Goal: Task Accomplishment & Management: Use online tool/utility

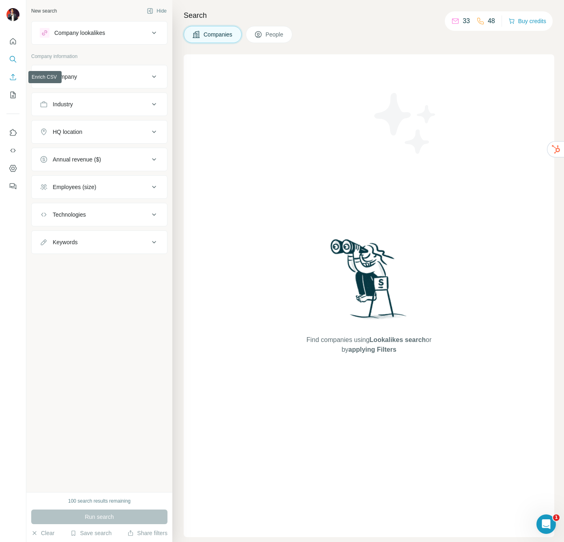
click at [13, 76] on icon "Enrich CSV" at bounding box center [13, 77] width 6 height 6
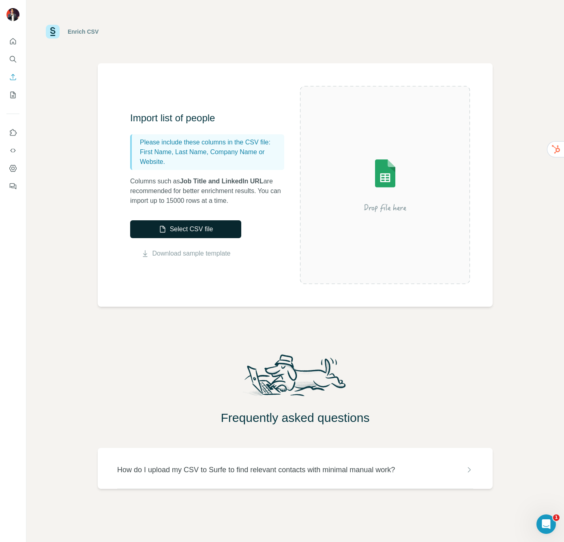
click at [191, 229] on button "Select CSV file" at bounding box center [185, 229] width 111 height 18
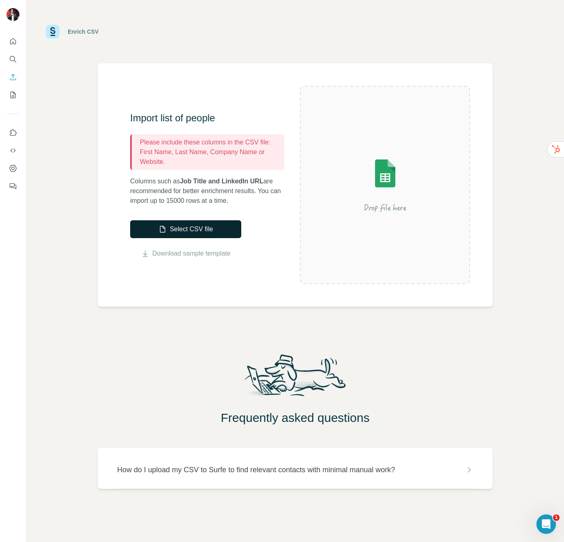
click at [191, 229] on button "Select CSV file" at bounding box center [185, 229] width 111 height 18
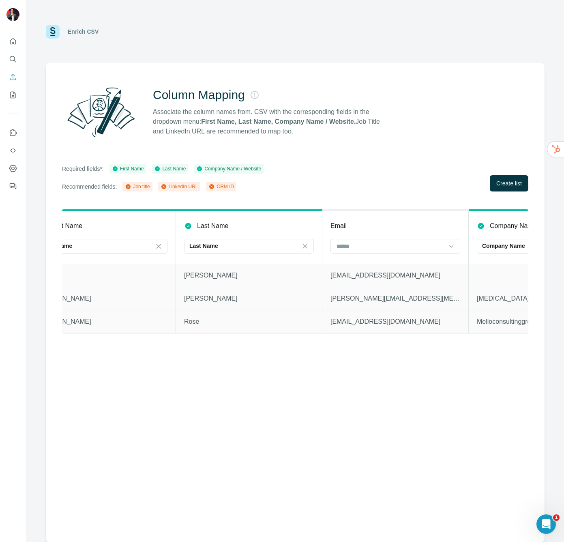
scroll to position [0, 249]
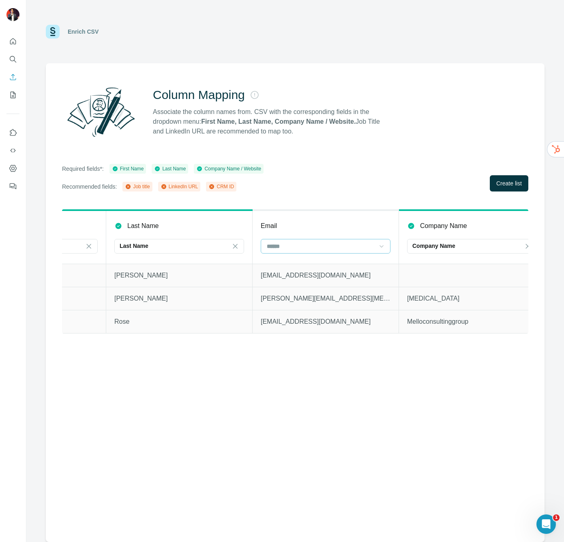
click at [380, 241] on div at bounding box center [381, 246] width 8 height 15
click at [360, 164] on div "Required fields*: First Name Last Name Company Name / Website Recommended field…" at bounding box center [295, 178] width 466 height 28
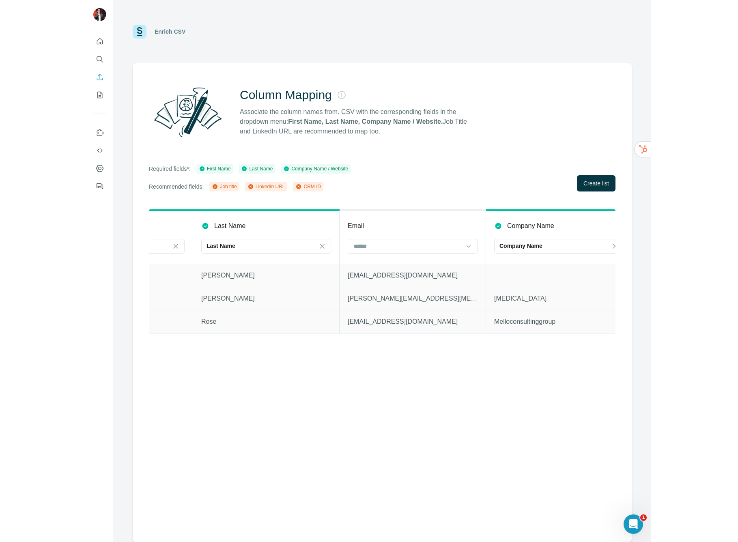
scroll to position [0, 266]
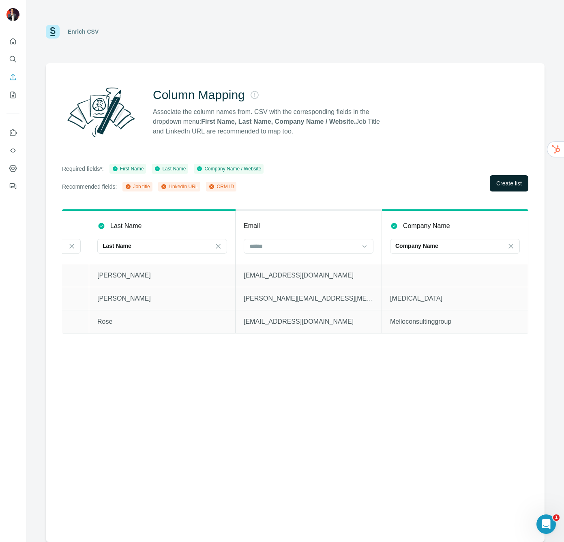
click at [511, 184] on span "Create list" at bounding box center [509, 183] width 26 height 8
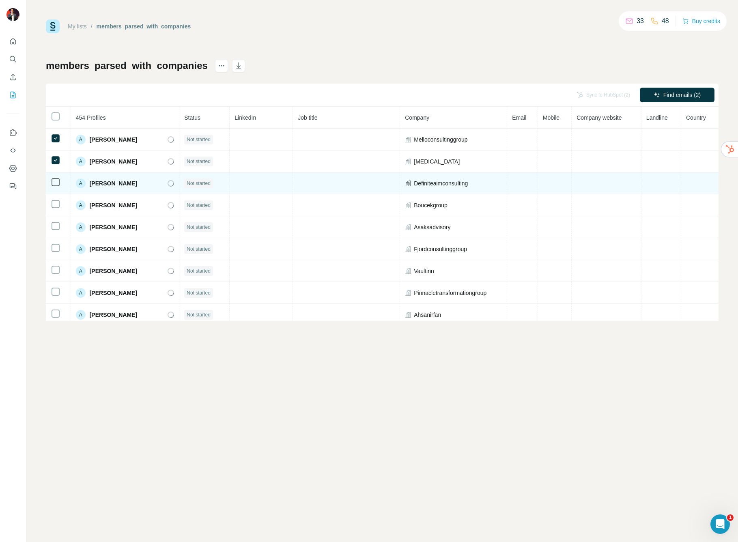
click at [54, 187] on icon at bounding box center [56, 182] width 10 height 10
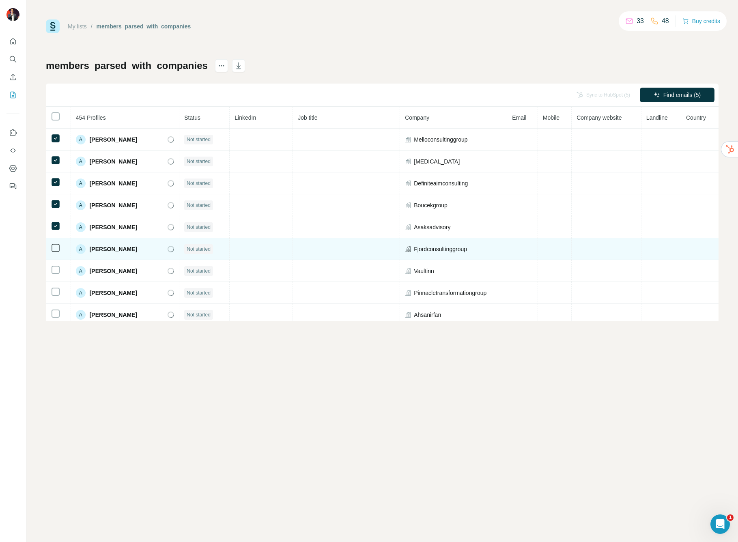
click at [57, 254] on td at bounding box center [58, 249] width 25 height 22
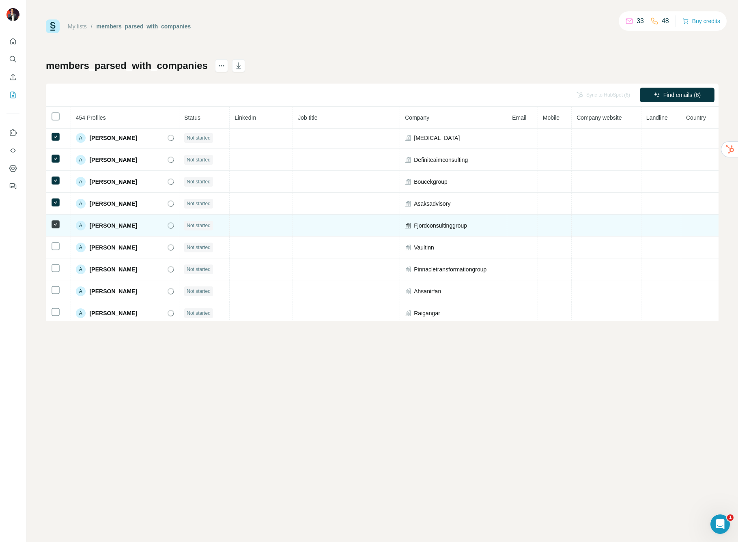
scroll to position [27, 0]
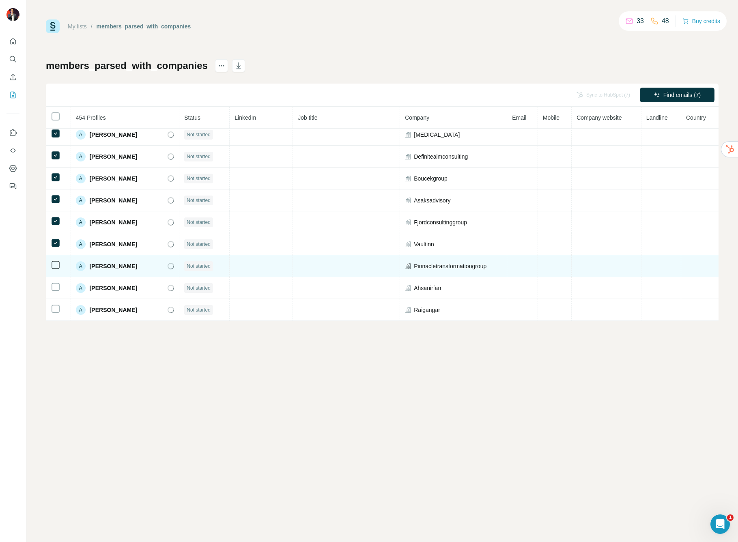
click at [59, 271] on td at bounding box center [58, 266] width 25 height 22
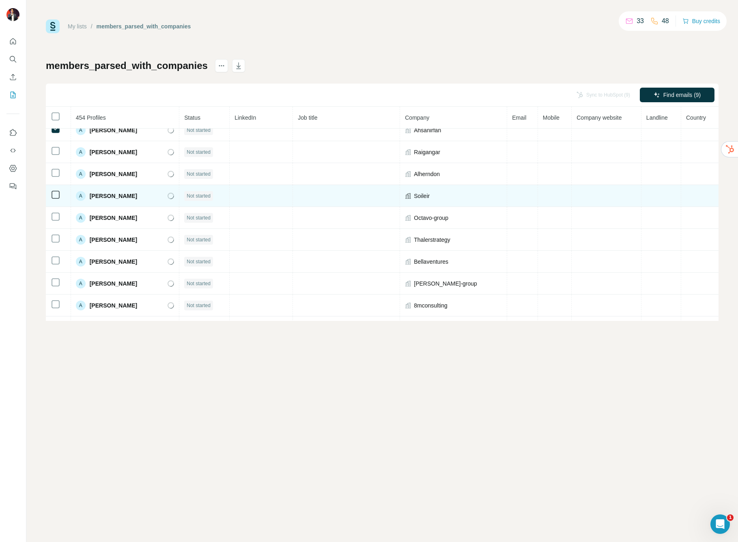
scroll to position [182, 0]
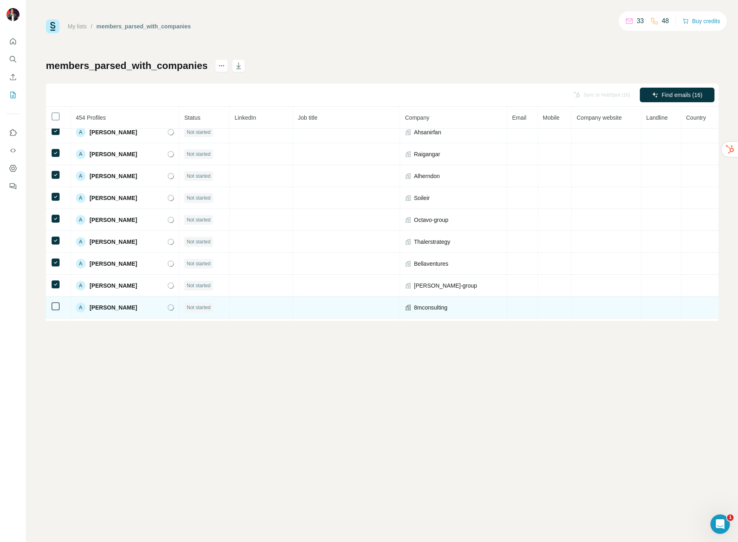
click at [56, 311] on td at bounding box center [58, 307] width 25 height 22
click at [57, 310] on div at bounding box center [56, 306] width 10 height 10
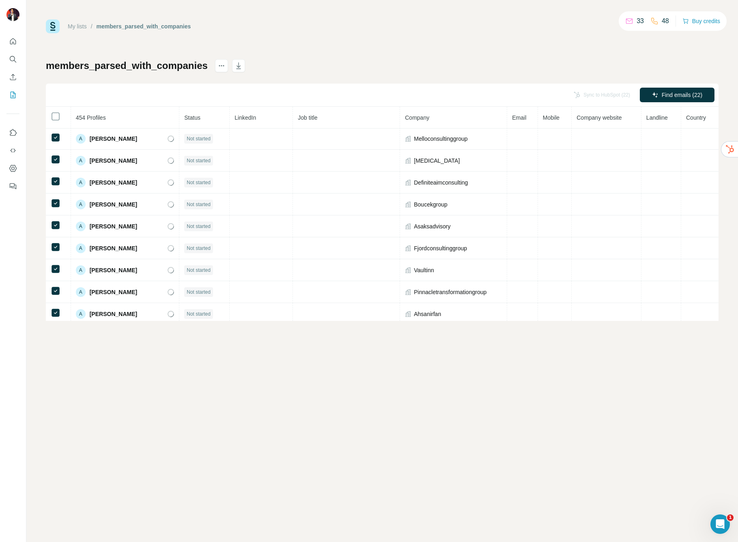
scroll to position [0, 0]
click at [13, 132] on icon "Use Surfe on LinkedIn" at bounding box center [13, 133] width 8 height 8
click at [13, 151] on icon "Use Surfe API" at bounding box center [13, 150] width 8 height 8
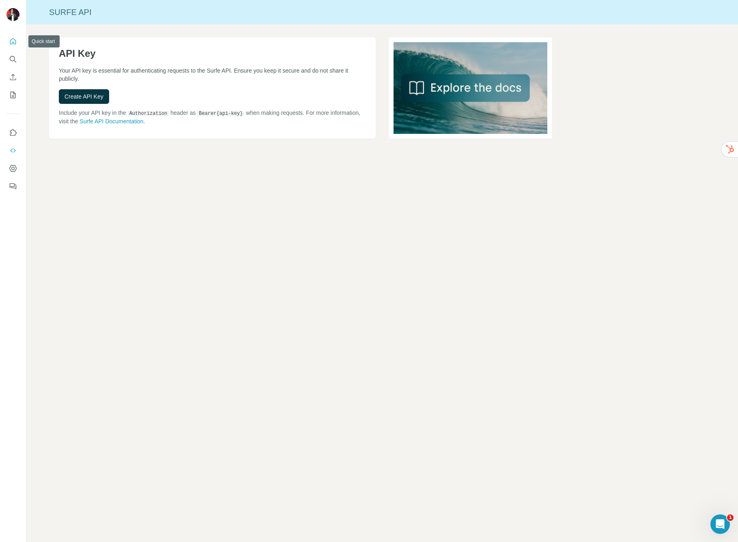
click at [11, 42] on icon "Quick start" at bounding box center [13, 41] width 8 height 8
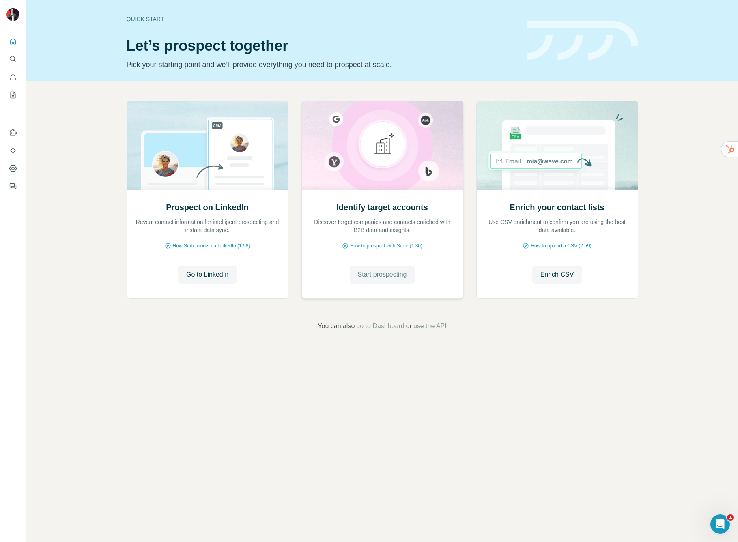
click at [369, 274] on span "Start prospecting" at bounding box center [382, 275] width 49 height 10
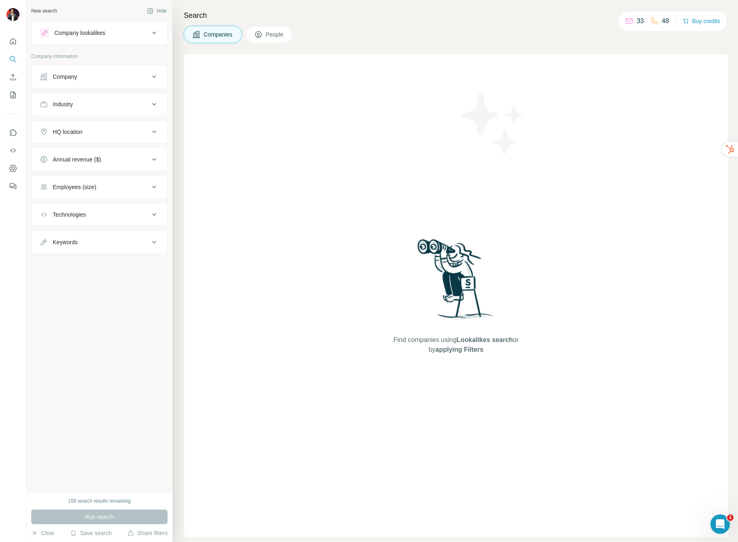
click at [281, 37] on span "People" at bounding box center [275, 34] width 19 height 8
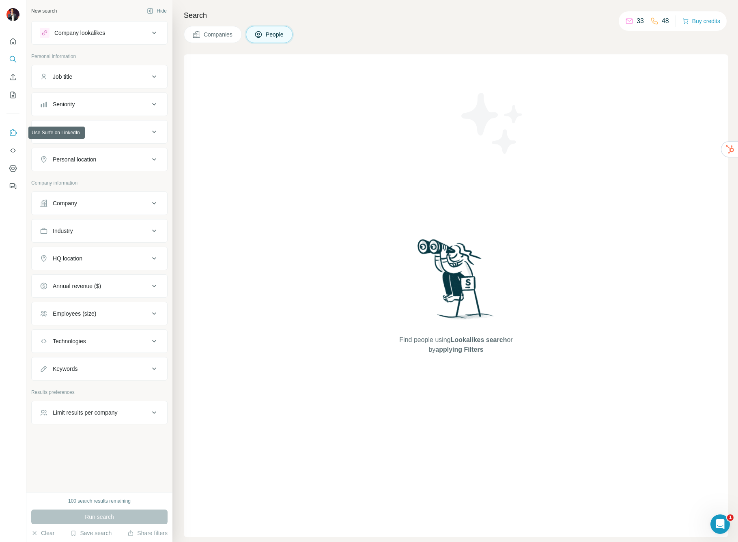
click at [13, 132] on icon "Use Surfe on LinkedIn" at bounding box center [13, 133] width 8 height 8
click at [14, 95] on icon "My lists" at bounding box center [14, 94] width 4 height 5
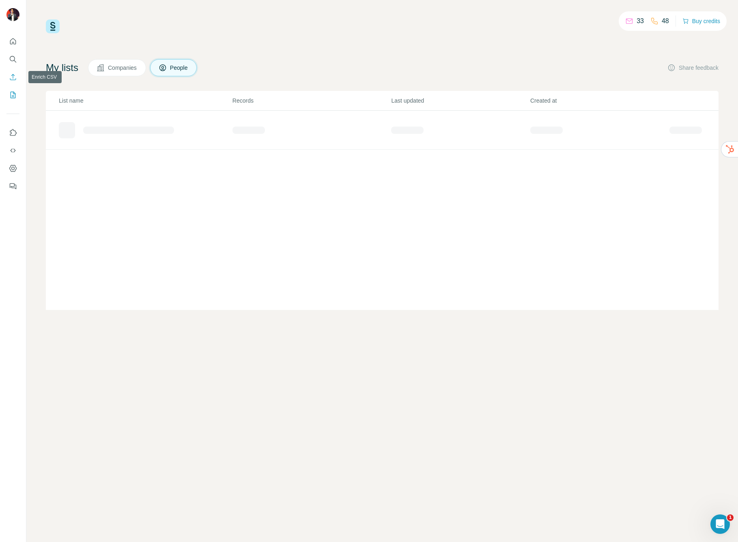
click at [12, 76] on icon "Enrich CSV" at bounding box center [13, 77] width 8 height 8
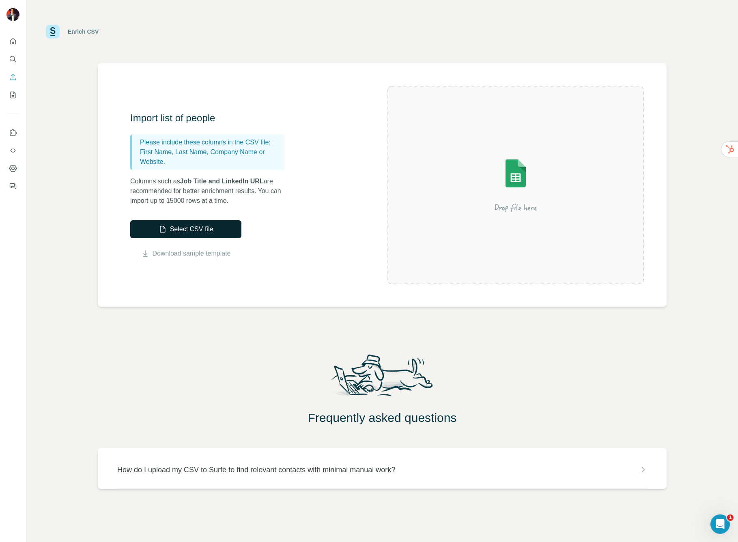
click at [183, 232] on button "Select CSV file" at bounding box center [185, 229] width 111 height 18
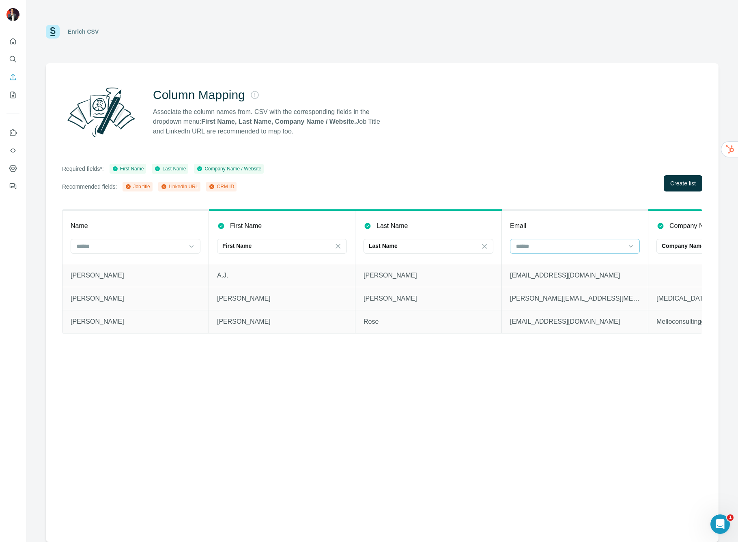
click at [564, 241] on div at bounding box center [569, 246] width 109 height 14
click at [564, 182] on div "Required fields*: First Name Last Name Company Name / Website Recommended field…" at bounding box center [382, 178] width 640 height 28
click at [564, 184] on span "Create list" at bounding box center [683, 183] width 26 height 8
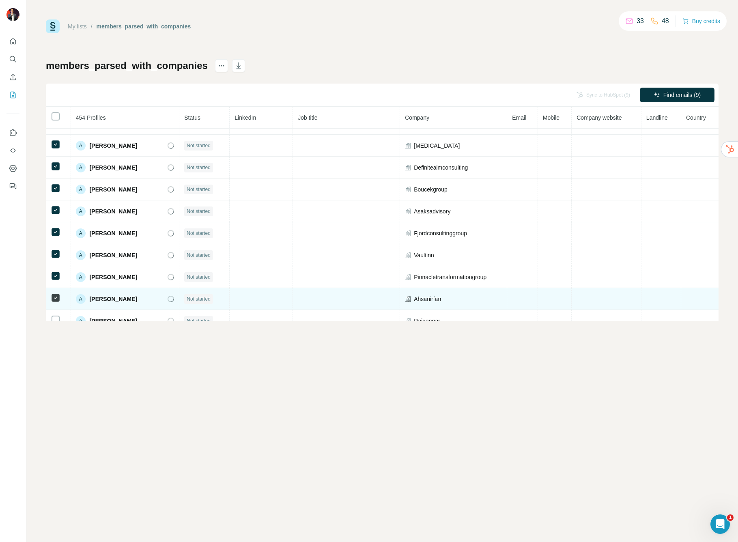
scroll to position [17, 0]
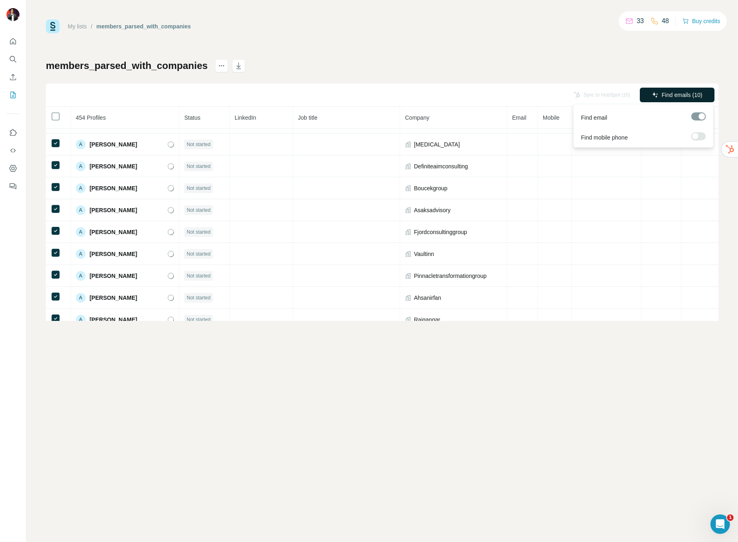
click at [564, 90] on button "Find emails (10)" at bounding box center [676, 95] width 75 height 15
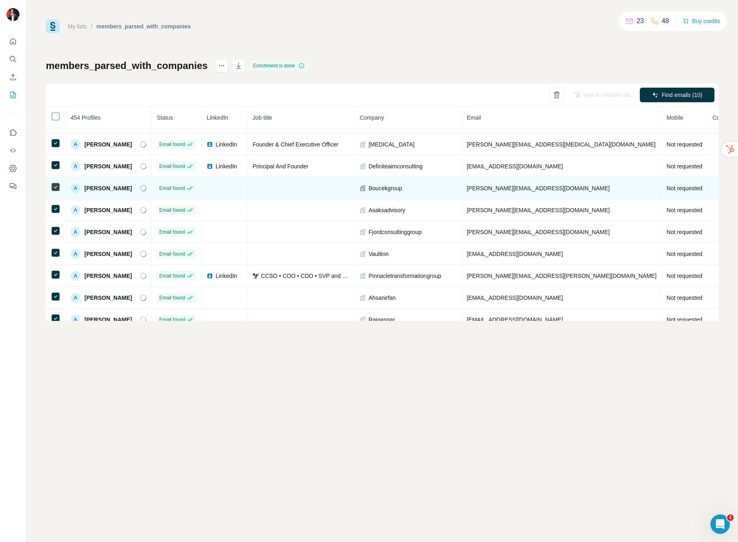
click at [254, 187] on td at bounding box center [300, 188] width 107 height 22
click at [220, 187] on td at bounding box center [225, 188] width 46 height 22
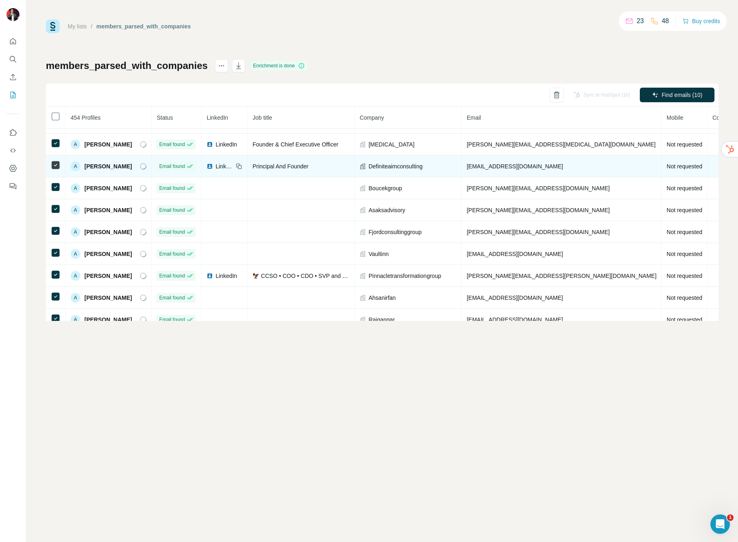
click at [232, 165] on span "LinkedIn" at bounding box center [224, 166] width 18 height 8
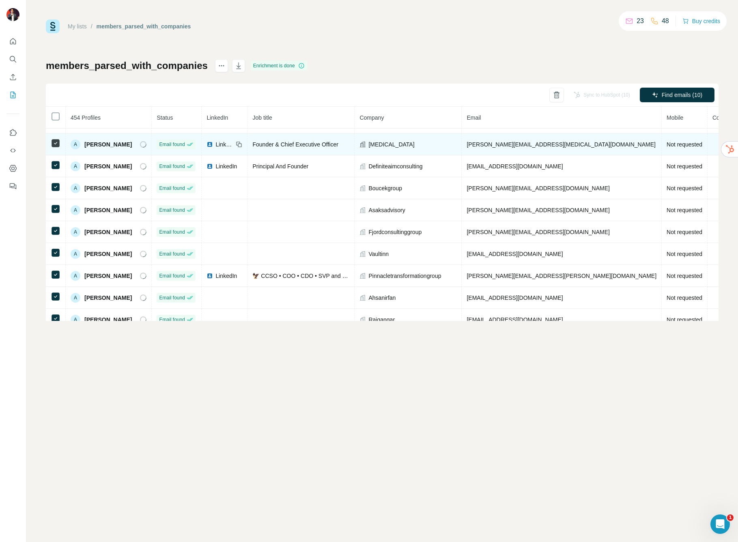
click at [219, 145] on span "LinkedIn" at bounding box center [224, 144] width 18 height 8
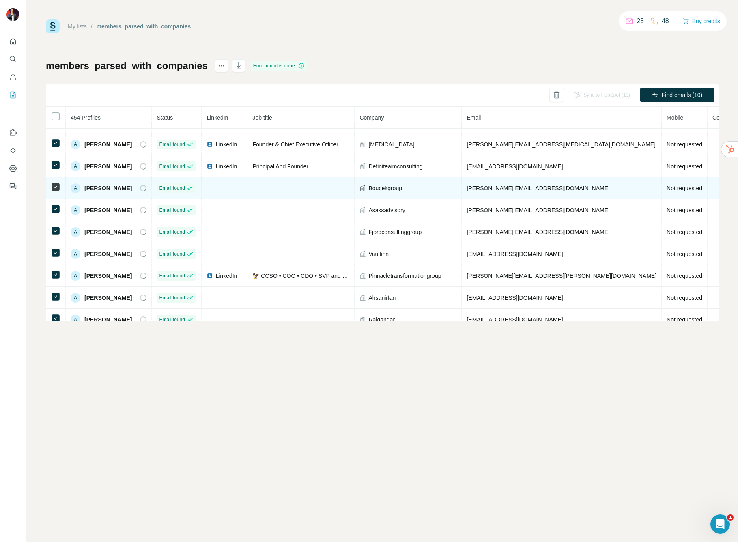
click at [513, 189] on span "[PERSON_NAME][EMAIL_ADDRESS][DOMAIN_NAME]" at bounding box center [537, 188] width 143 height 6
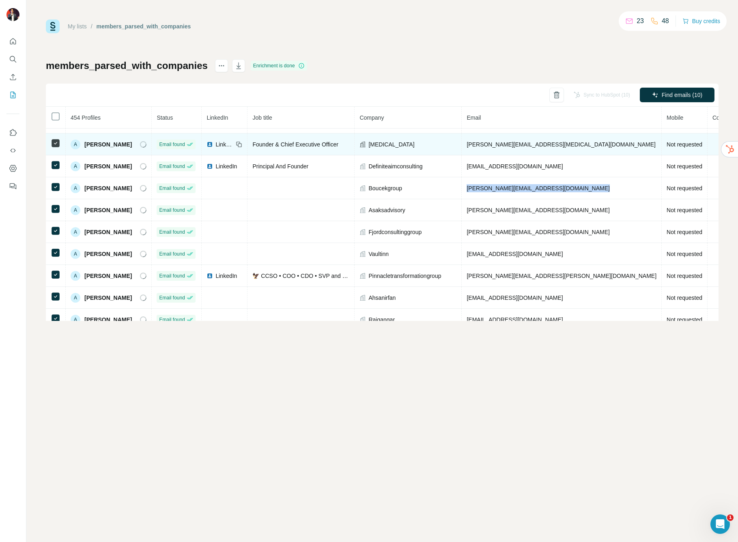
copy span "[PERSON_NAME][EMAIL_ADDRESS][DOMAIN_NAME]"
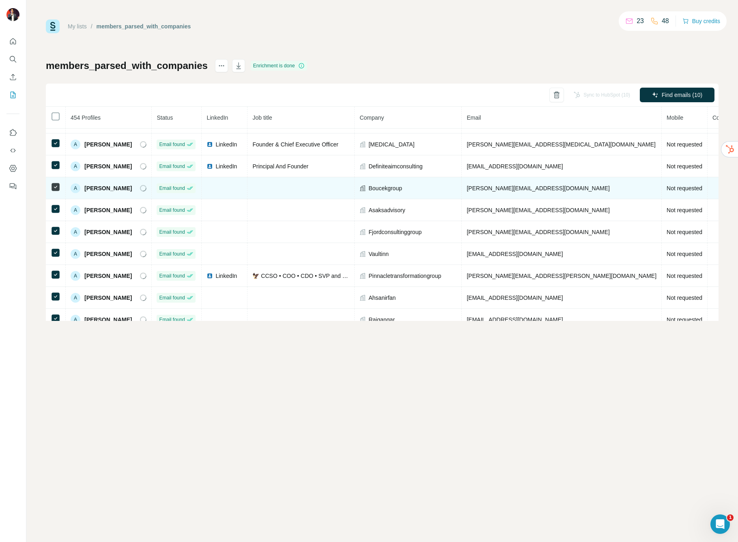
click at [109, 187] on span "[PERSON_NAME]" at bounding box center [107, 188] width 47 height 8
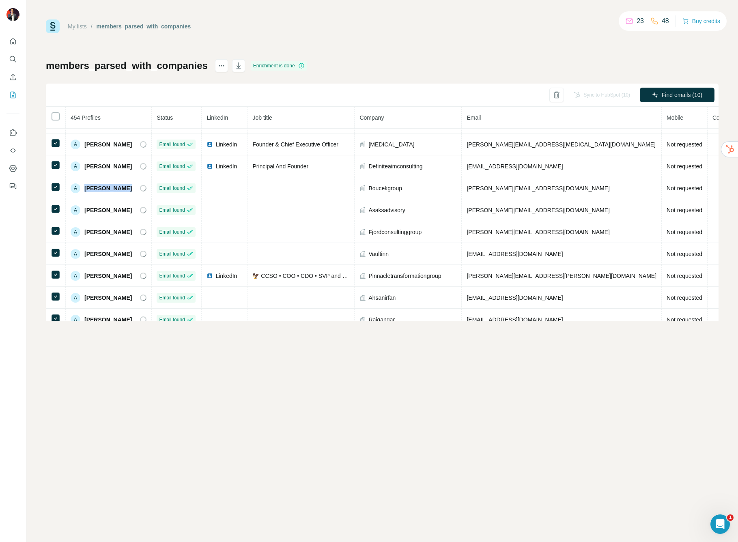
copy div "[PERSON_NAME]"
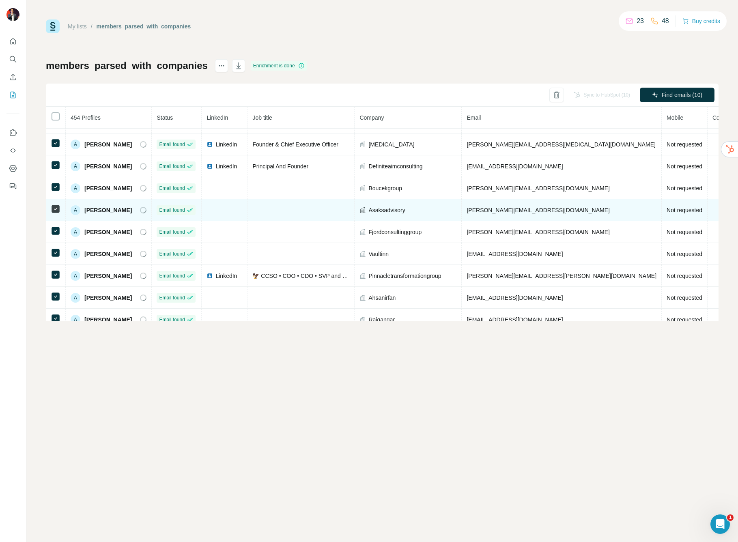
click at [101, 211] on span "[PERSON_NAME]" at bounding box center [107, 210] width 47 height 8
copy div "[PERSON_NAME]"
click at [512, 211] on span "[PERSON_NAME][EMAIL_ADDRESS][DOMAIN_NAME]" at bounding box center [537, 210] width 143 height 6
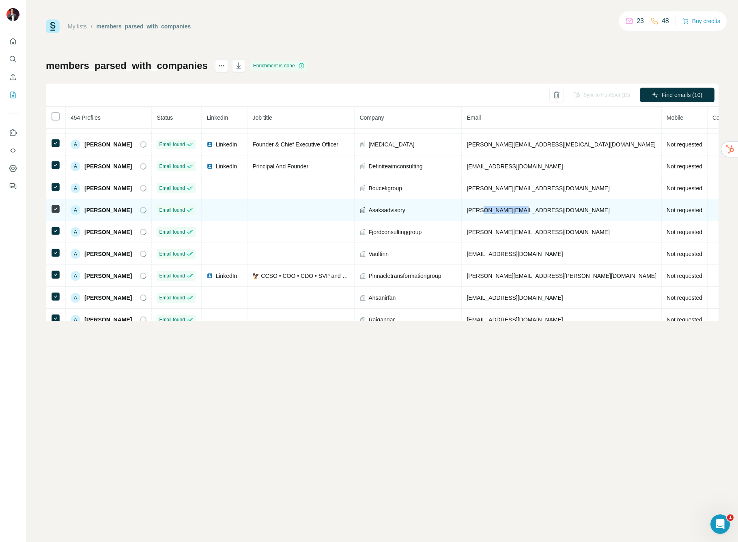
click at [512, 211] on span "[PERSON_NAME][EMAIL_ADDRESS][DOMAIN_NAME]" at bounding box center [537, 210] width 143 height 6
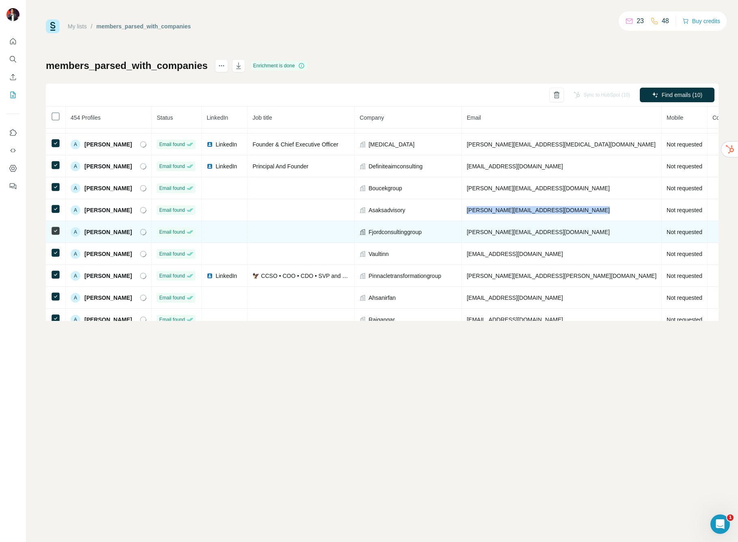
copy span "[PERSON_NAME][EMAIL_ADDRESS][DOMAIN_NAME]"
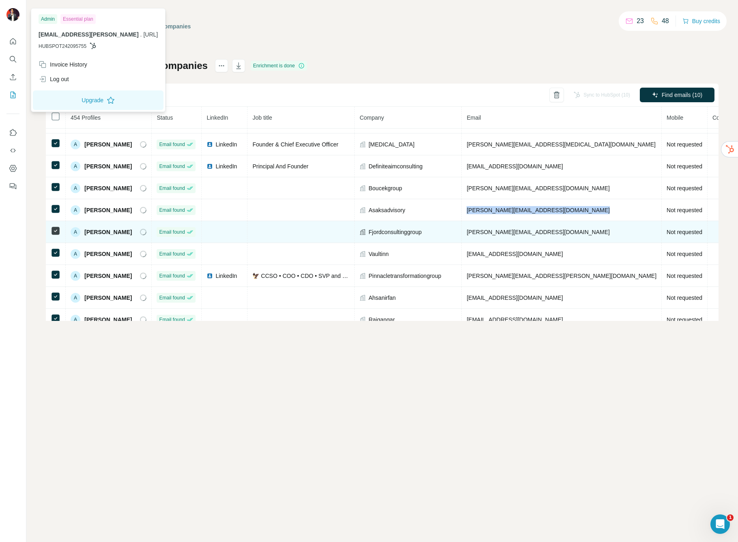
click at [109, 229] on span "[PERSON_NAME]" at bounding box center [107, 232] width 47 height 8
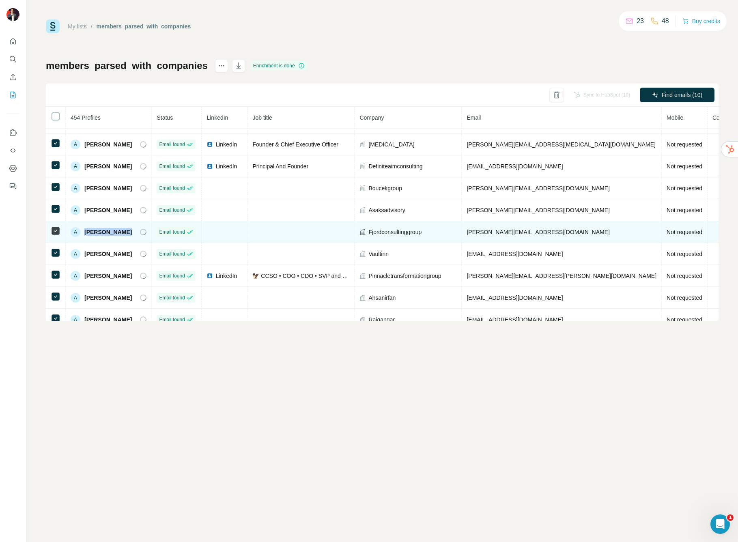
click at [109, 229] on span "[PERSON_NAME]" at bounding box center [107, 232] width 47 height 8
copy div "[PERSON_NAME]"
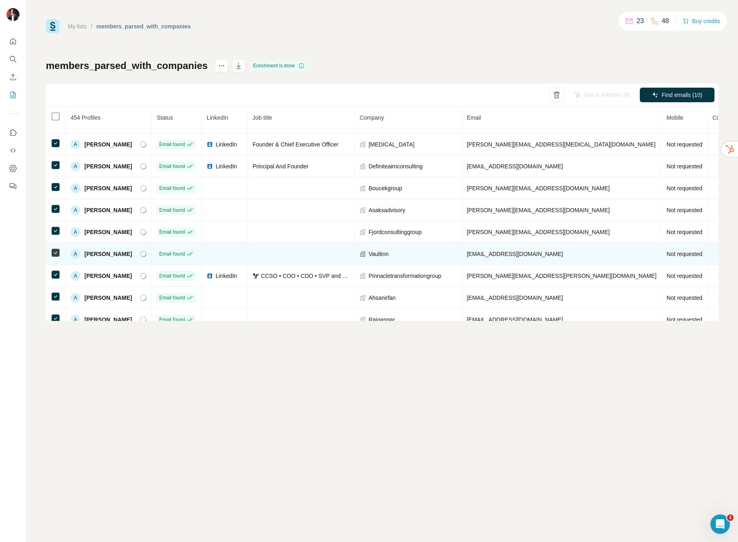
click at [110, 253] on span "[PERSON_NAME]" at bounding box center [107, 254] width 47 height 8
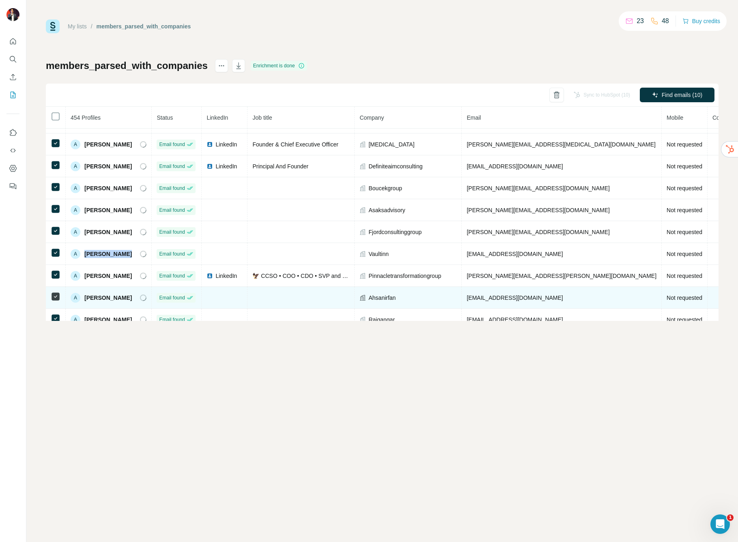
copy div "[PERSON_NAME]"
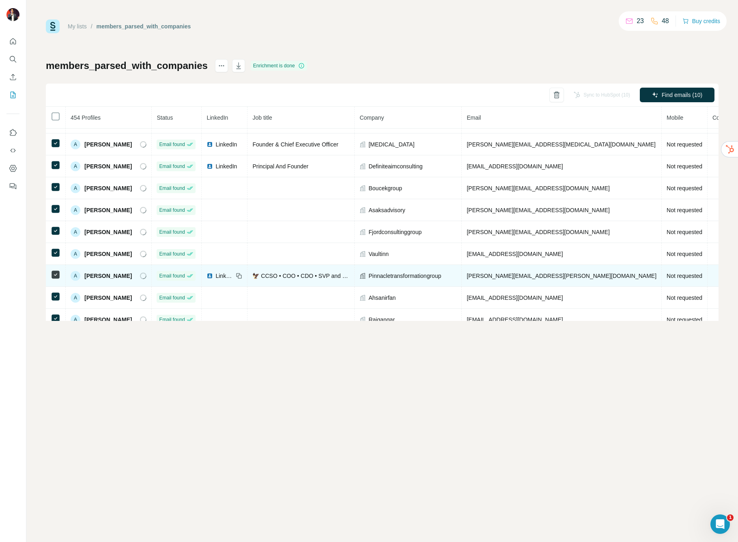
click at [112, 276] on span "[PERSON_NAME]" at bounding box center [107, 276] width 47 height 8
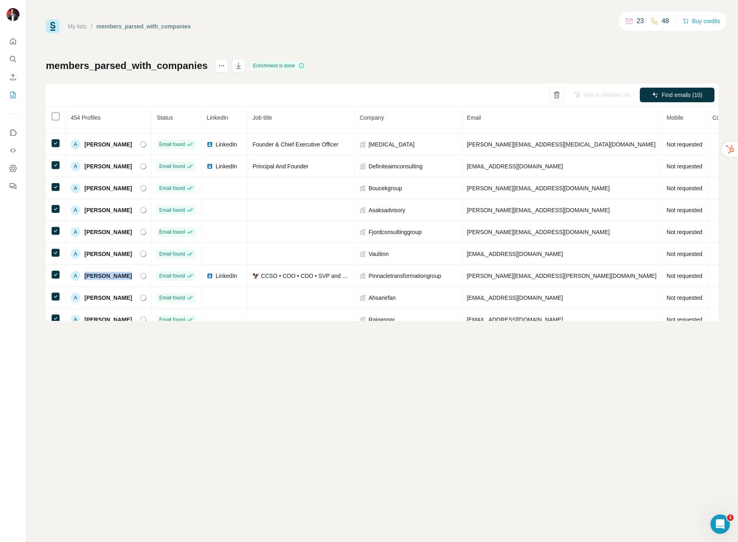
copy div "[PERSON_NAME]"
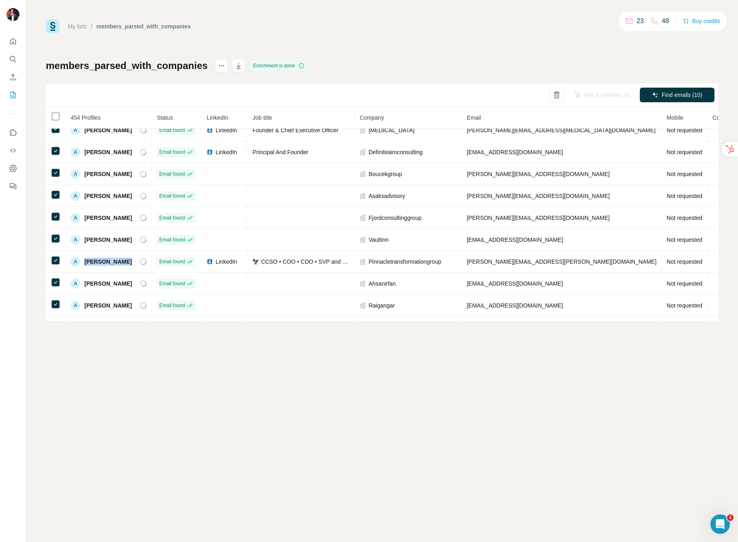
scroll to position [117, 0]
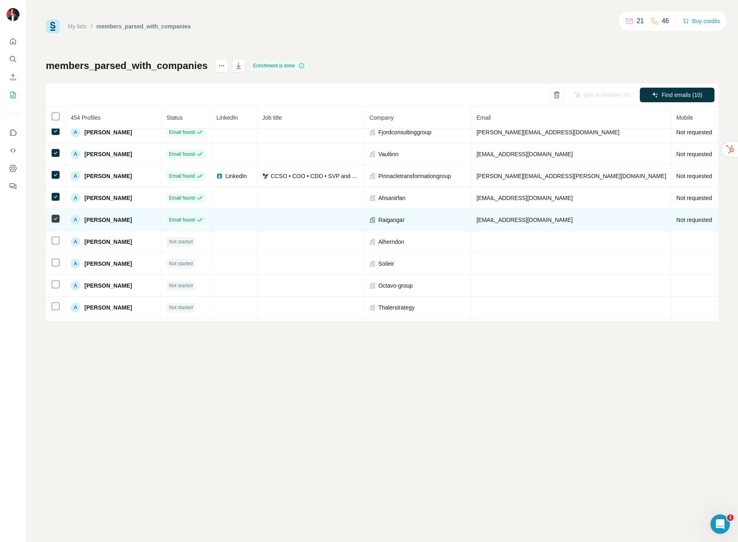
click at [111, 219] on span "[PERSON_NAME]" at bounding box center [107, 220] width 47 height 8
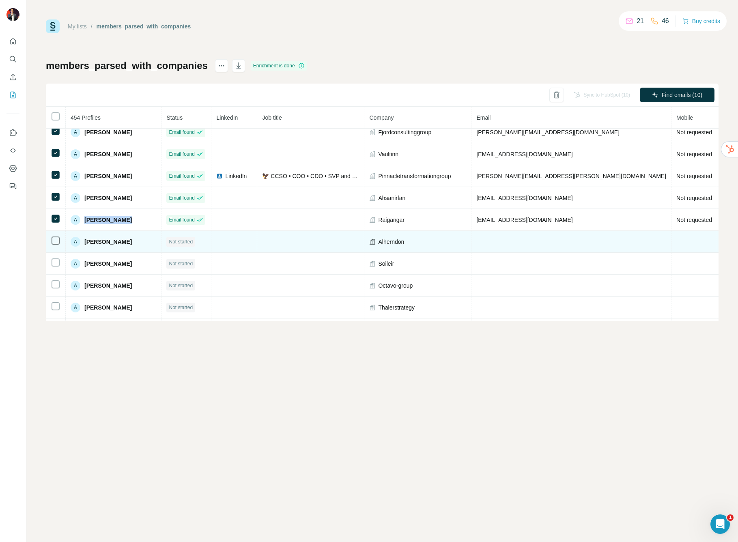
copy span "[PERSON_NAME]"
